Goal: Task Accomplishment & Management: Complete application form

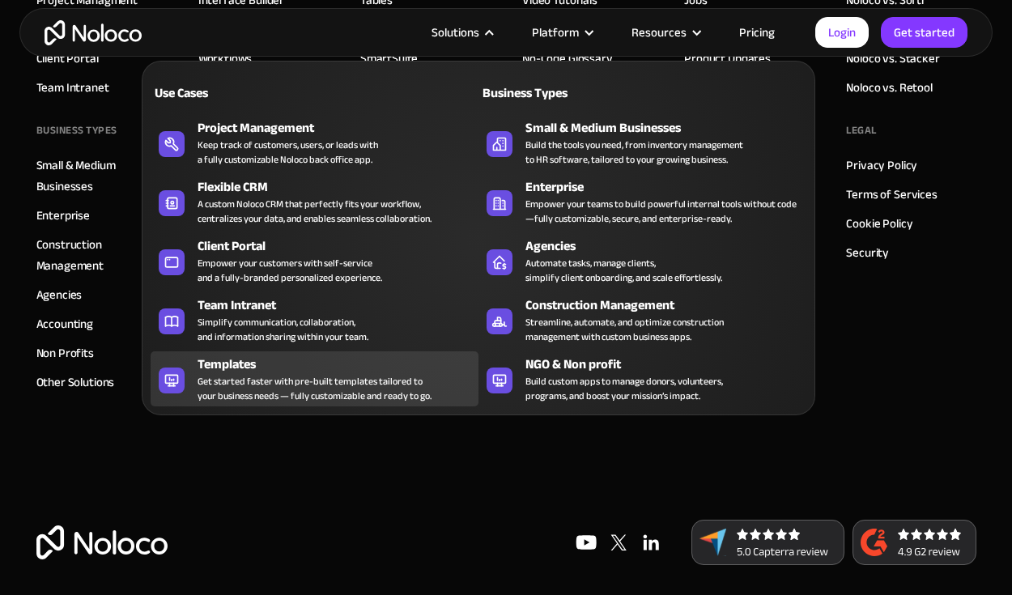
scroll to position [9084, 0]
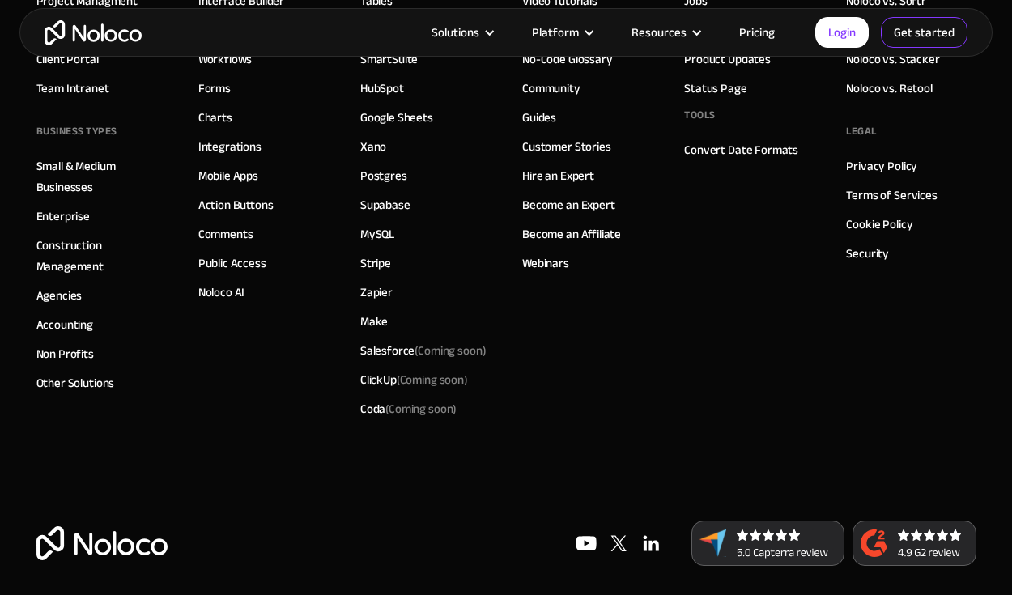
click at [0, 0] on link "Get started" at bounding box center [0, 0] width 0 height 0
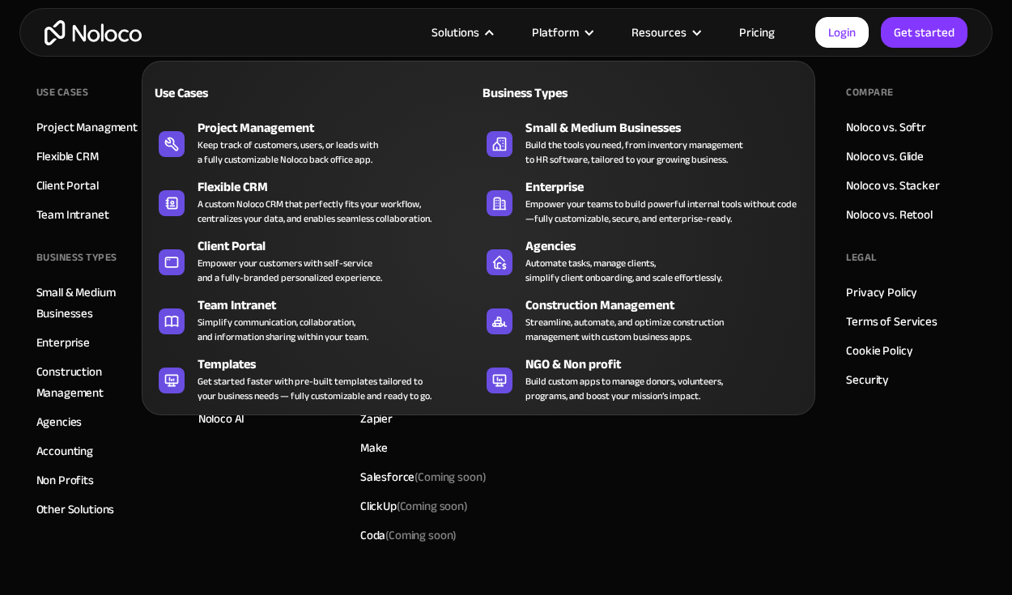
scroll to position [8957, 0]
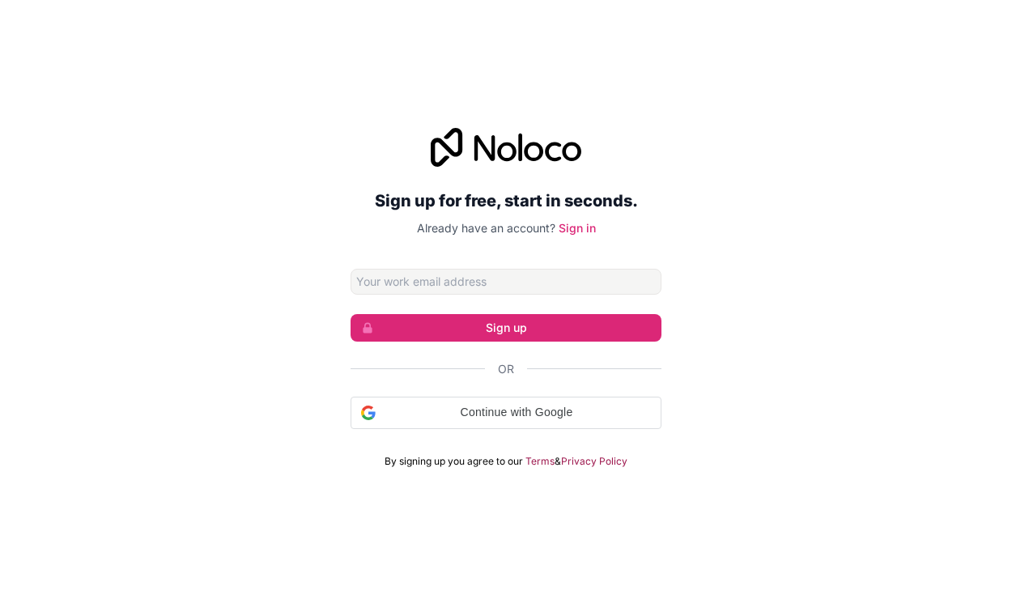
click at [816, 247] on div "Sign up for free, start in seconds. Already have an account? Sign in Sign up Or…" at bounding box center [506, 297] width 1012 height 385
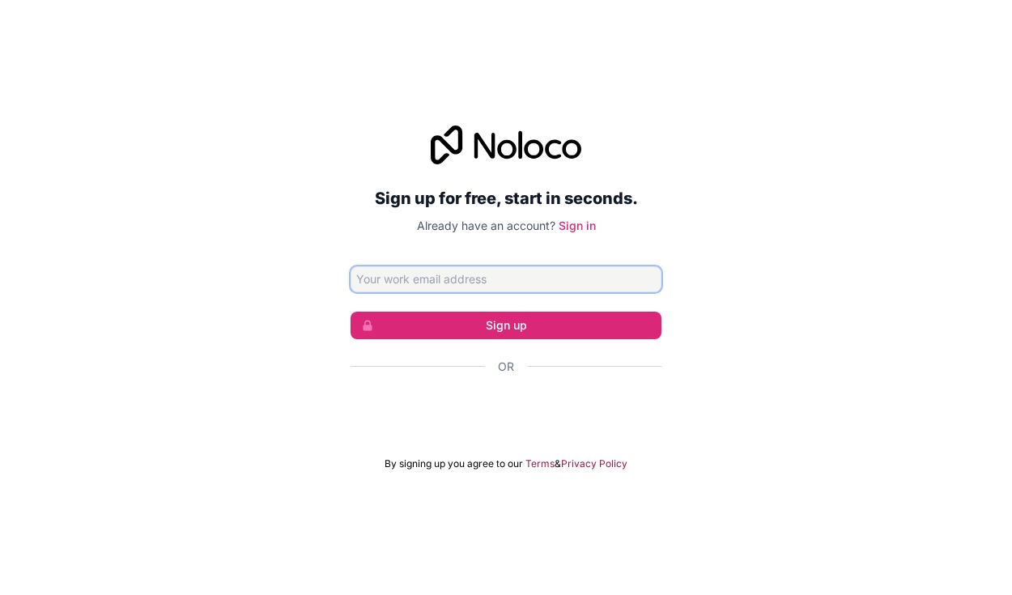
click at [444, 280] on input "Email address" at bounding box center [506, 279] width 311 height 26
type input "[EMAIL_ADDRESS][DOMAIN_NAME]"
click at [506, 325] on button "Sign up" at bounding box center [506, 326] width 311 height 28
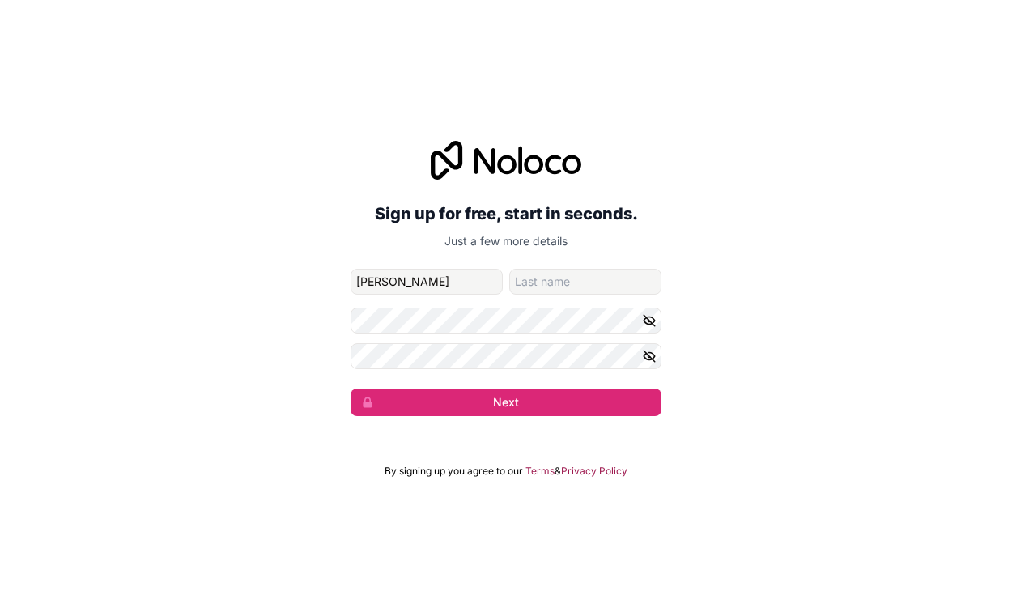
type input "[PERSON_NAME]"
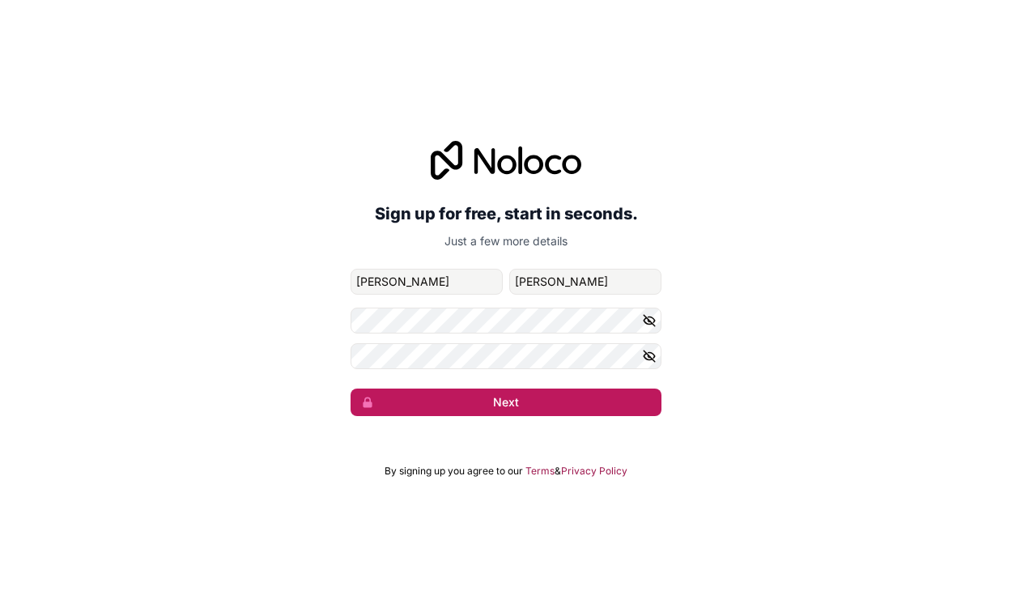
click at [474, 399] on button "Next" at bounding box center [506, 403] width 311 height 28
